Goal: Use online tool/utility: Utilize a website feature to perform a specific function

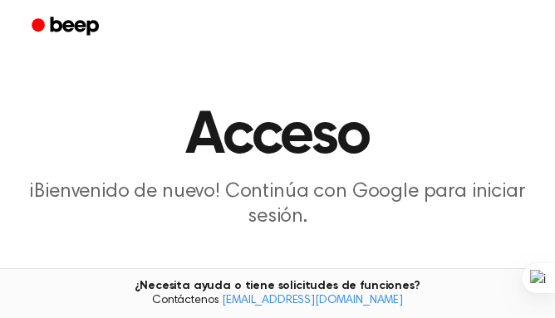
scroll to position [147, 0]
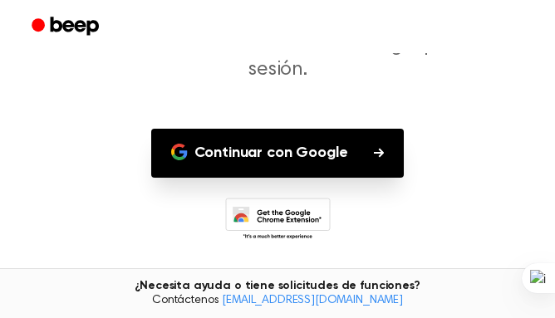
click at [264, 164] on font "Continuar con Google" at bounding box center [272, 153] width 154 height 22
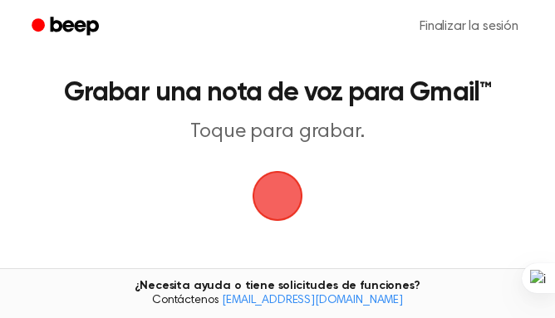
click at [398, 317] on div "¿Necesita ayuda o tiene solicitudes de funciones? Contáctenos support@beepaudio…" at bounding box center [277, 294] width 555 height 50
click at [259, 191] on span "button" at bounding box center [278, 197] width 54 height 54
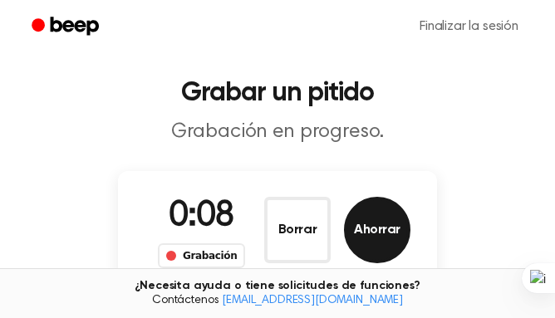
click at [362, 241] on button "Ahorrar" at bounding box center [377, 230] width 67 height 67
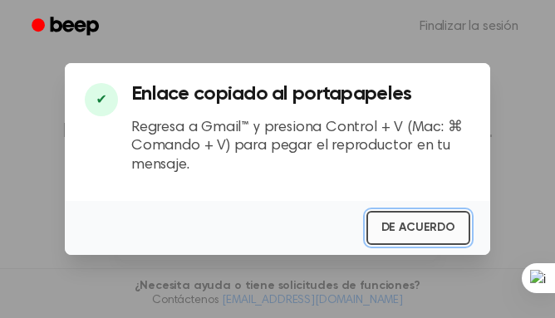
click at [388, 230] on font "DE ACUERDO" at bounding box center [419, 228] width 74 height 12
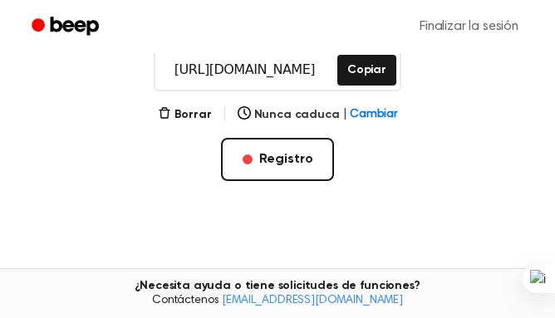
scroll to position [246, 0]
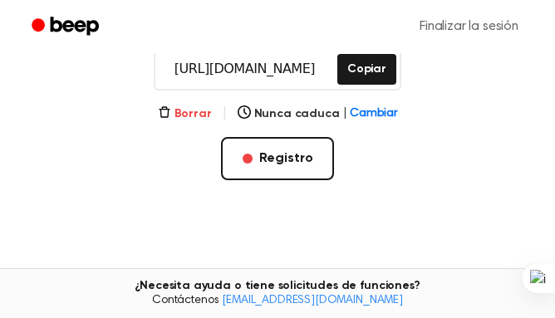
click at [189, 116] on font "Borrar" at bounding box center [193, 114] width 37 height 12
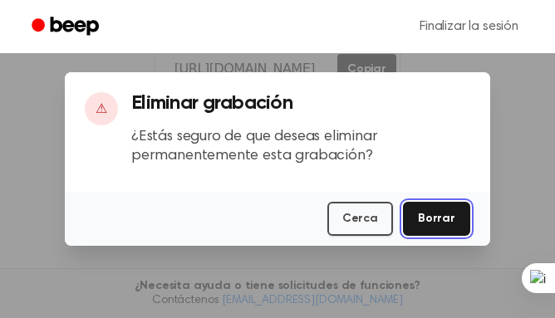
click at [434, 214] on font "Borrar" at bounding box center [436, 219] width 37 height 12
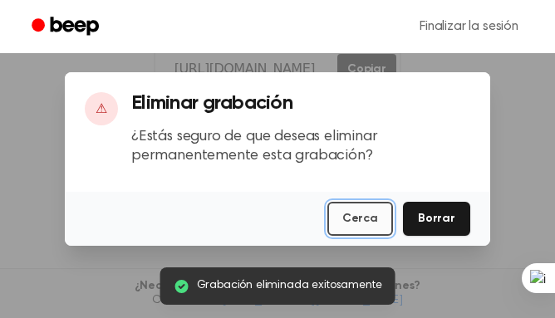
click at [340, 234] on button "Cerca" at bounding box center [361, 219] width 66 height 34
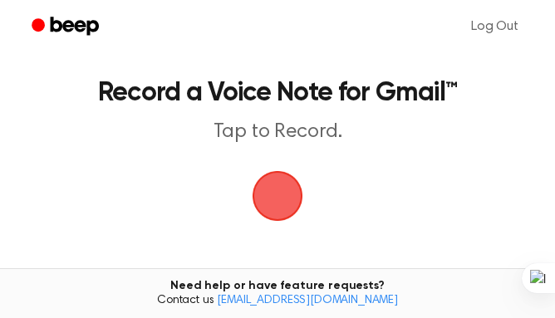
click at [506, 141] on p "Tap to Record." at bounding box center [278, 132] width 482 height 25
